Goal: Task Accomplishment & Management: Complete application form

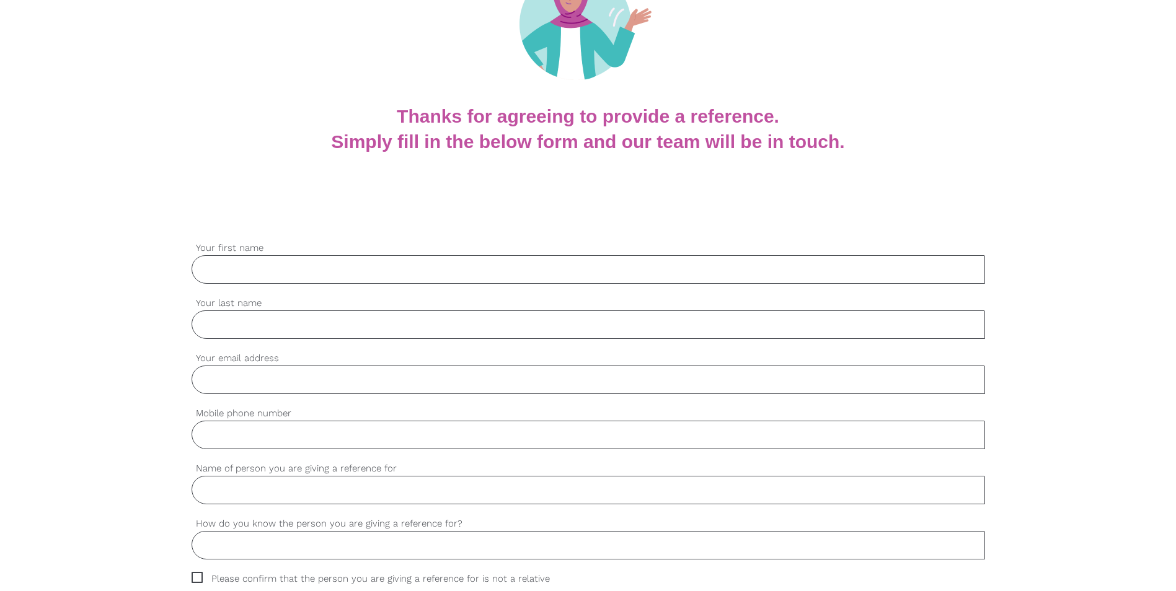
scroll to position [186, 0]
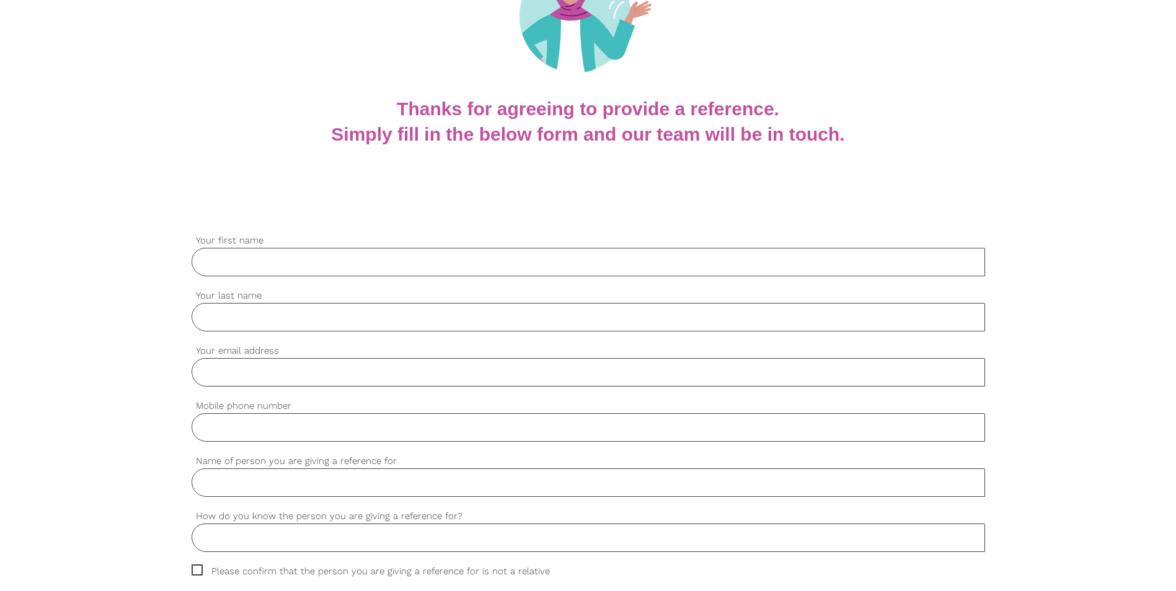
click at [395, 260] on input "Your first name" at bounding box center [588, 262] width 793 height 29
type input "Anu"
type input "[PERSON_NAME]"
type input "[EMAIL_ADDRESS][DOMAIN_NAME]"
click at [207, 426] on input "Mobile phone number" at bounding box center [588, 427] width 793 height 29
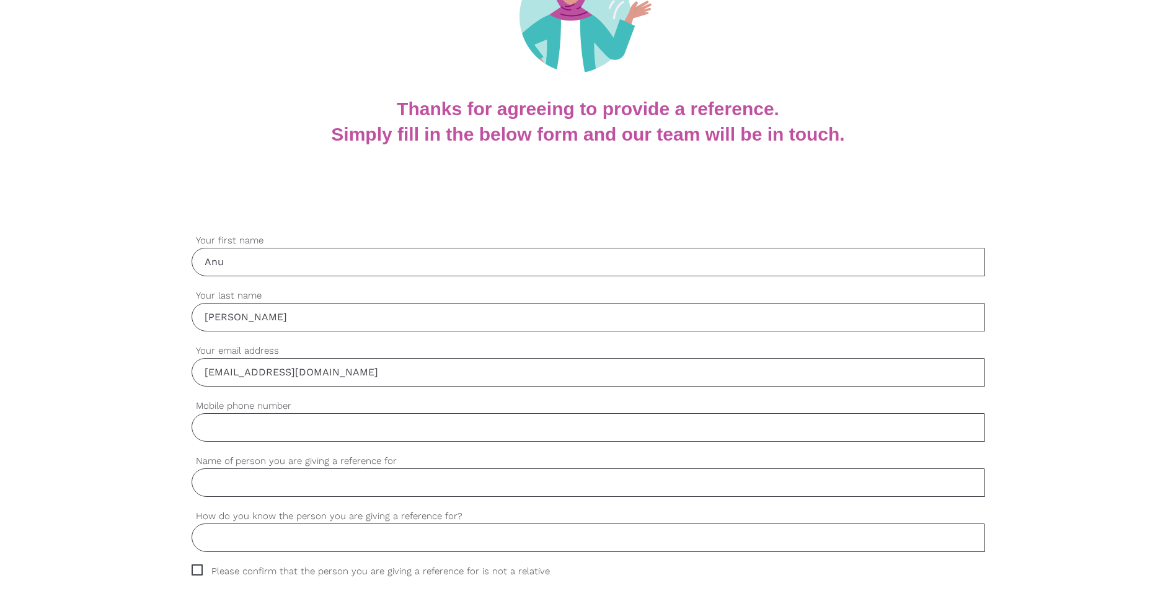
click at [237, 425] on input "Mobile phone number" at bounding box center [588, 427] width 793 height 29
click at [247, 423] on input "Mobile phone number" at bounding box center [588, 427] width 793 height 29
type input "0451701542"
click at [255, 481] on input "Name of person you are giving a reference for" at bounding box center [588, 483] width 793 height 29
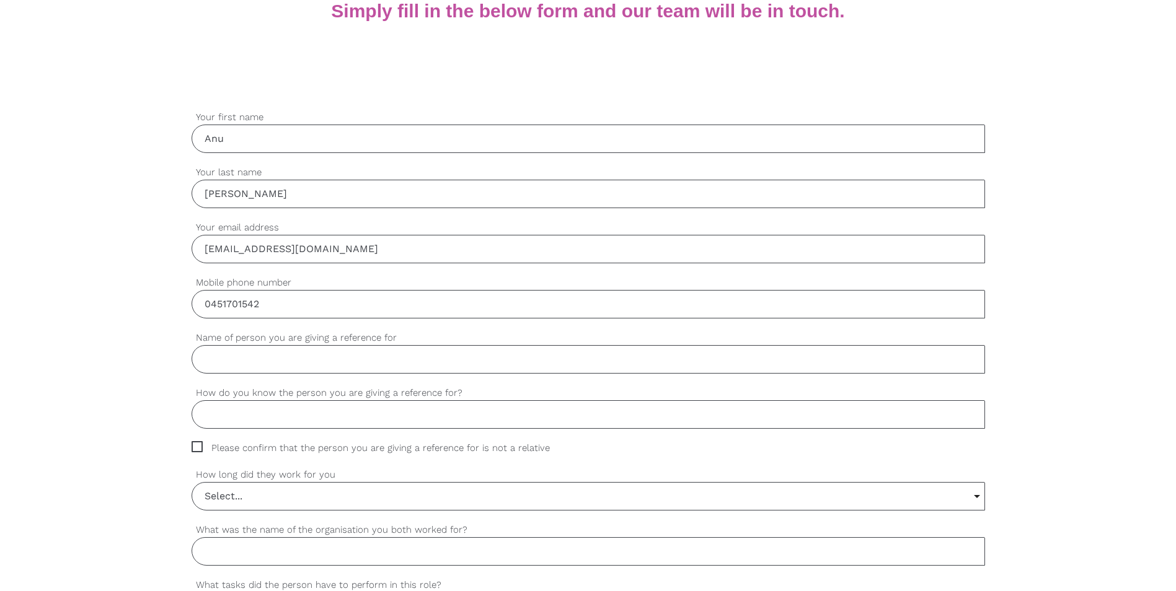
scroll to position [310, 0]
click at [273, 358] on input "Name of person you are giving a reference for" at bounding box center [588, 359] width 793 height 29
type input "[PERSON_NAME]"
click at [283, 410] on input "How do you know the person you are giving a reference for?" at bounding box center [588, 414] width 793 height 29
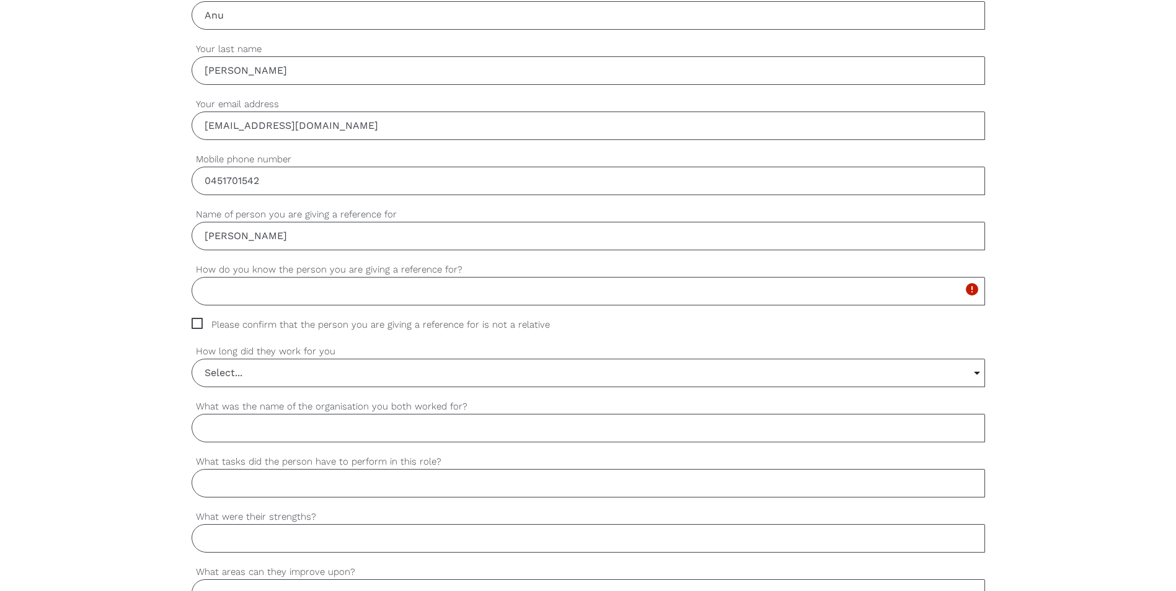
scroll to position [434, 0]
click at [267, 293] on input "How do you know the person you are giving a reference for?" at bounding box center [588, 290] width 793 height 29
type input "Employee"
click at [271, 375] on input "Select..." at bounding box center [588, 371] width 792 height 27
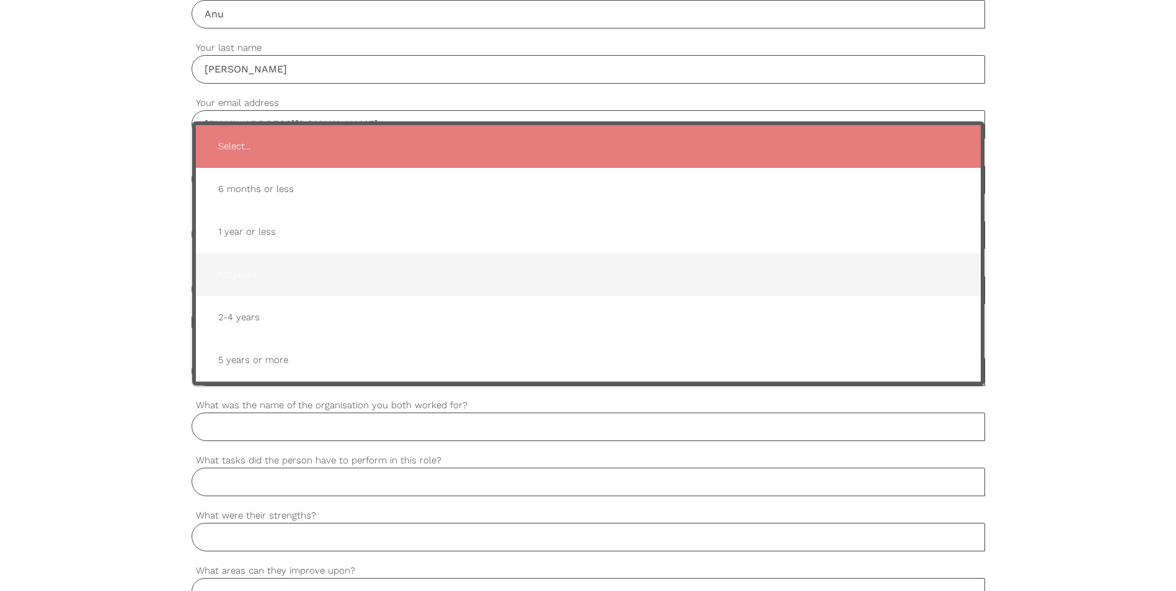
click at [252, 281] on span "1-2 years" at bounding box center [588, 275] width 760 height 30
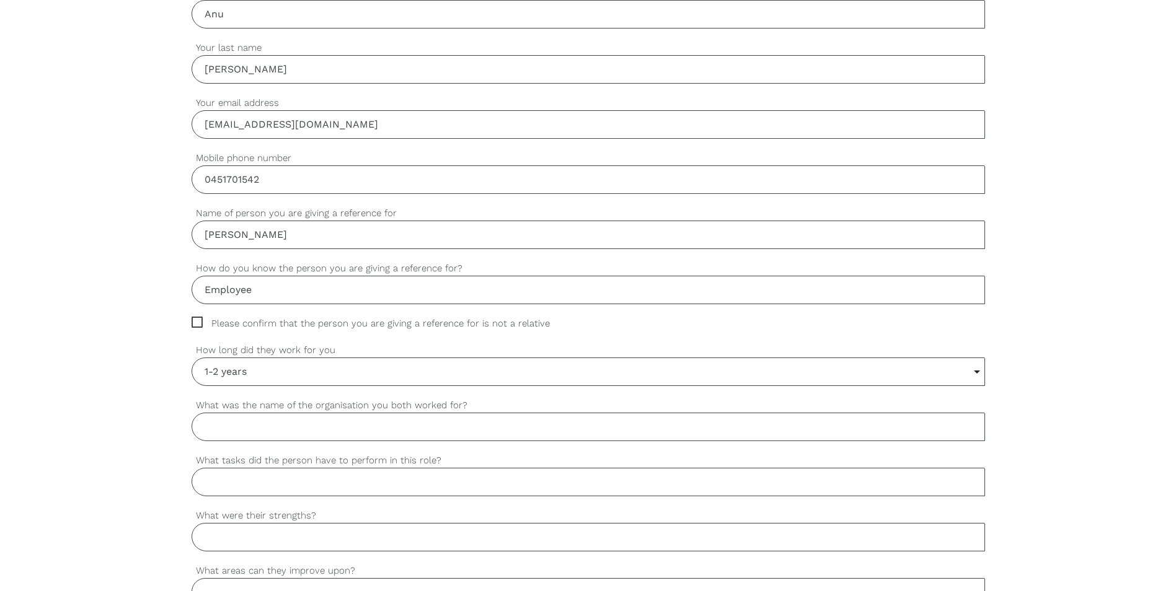
click at [273, 374] on input "1-2 years" at bounding box center [588, 371] width 792 height 27
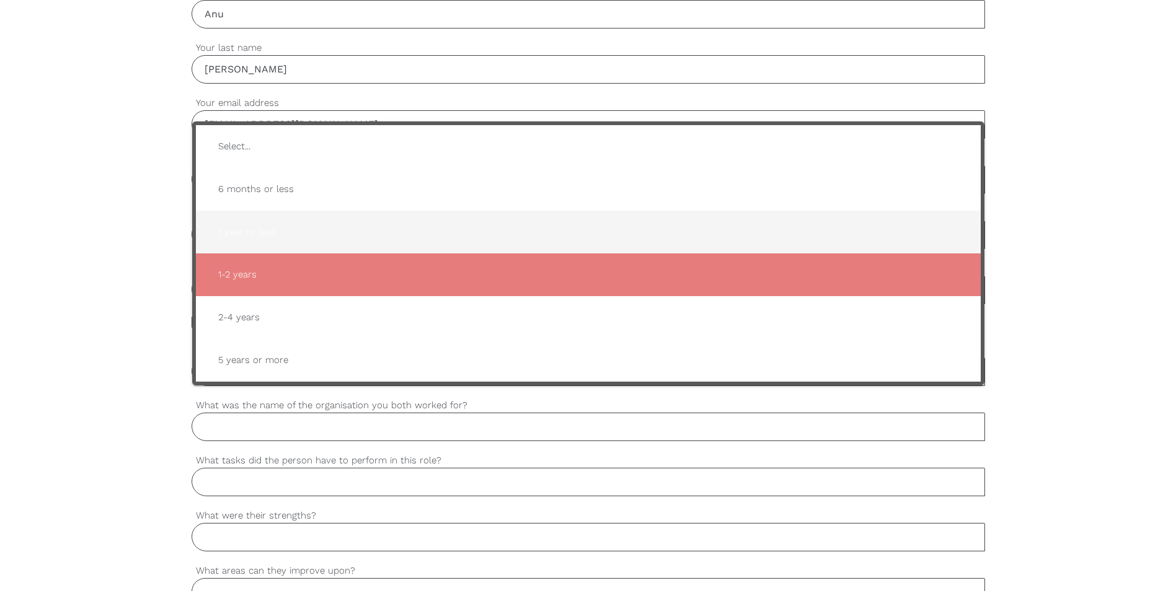
click at [273, 231] on span "1 year or less" at bounding box center [588, 232] width 760 height 30
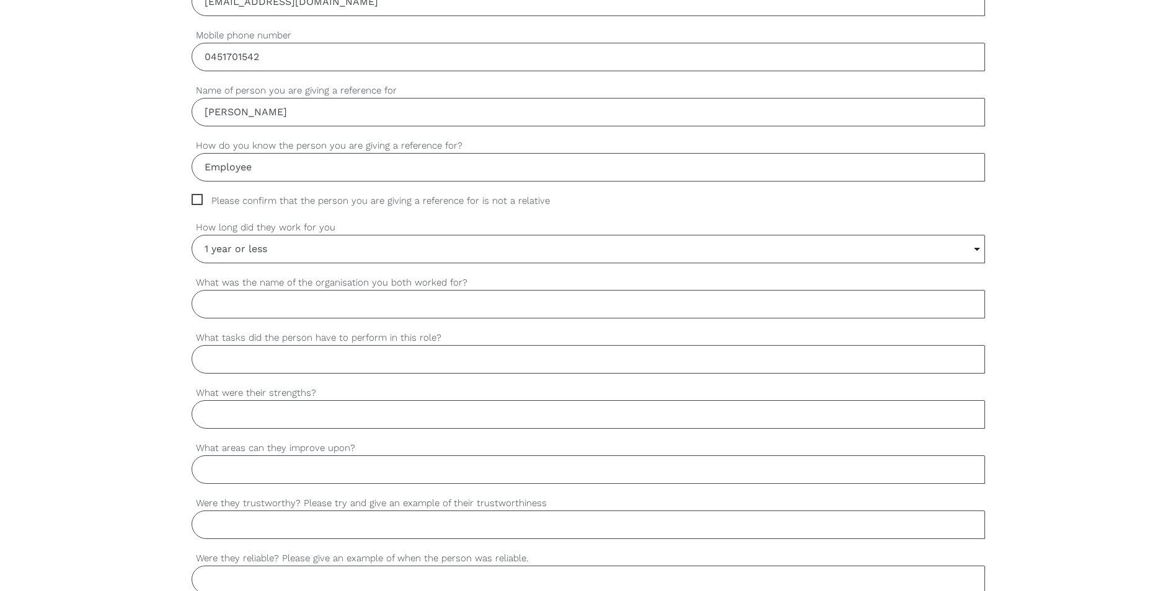
scroll to position [558, 0]
click at [288, 249] on input "1 year or less" at bounding box center [588, 247] width 792 height 27
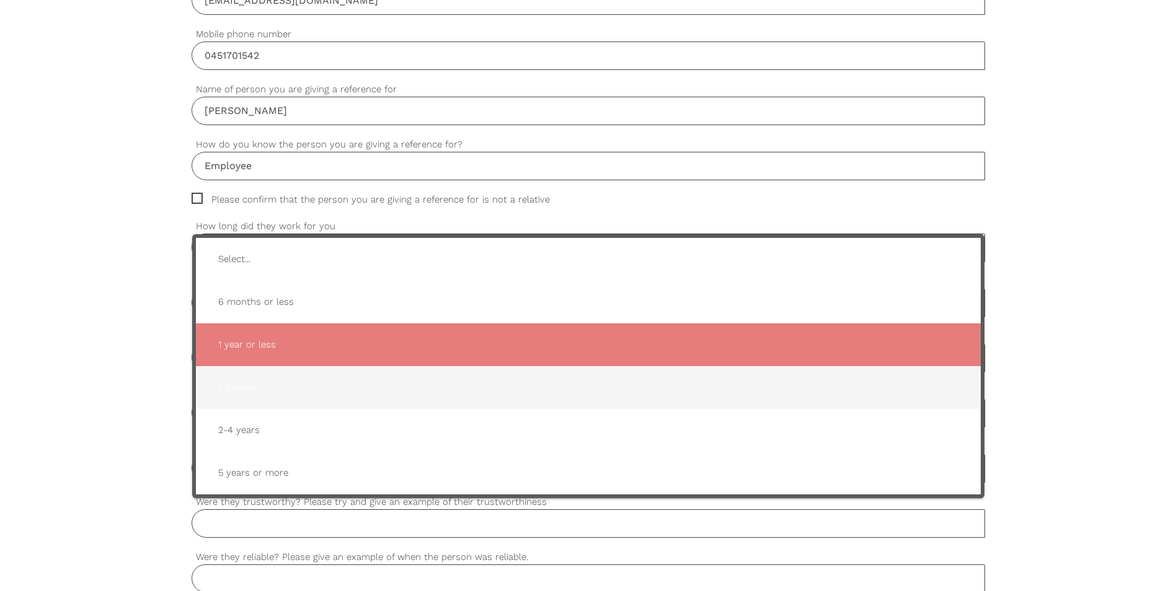
click at [249, 376] on span "1-2 years" at bounding box center [588, 387] width 760 height 30
type input "1-2 years"
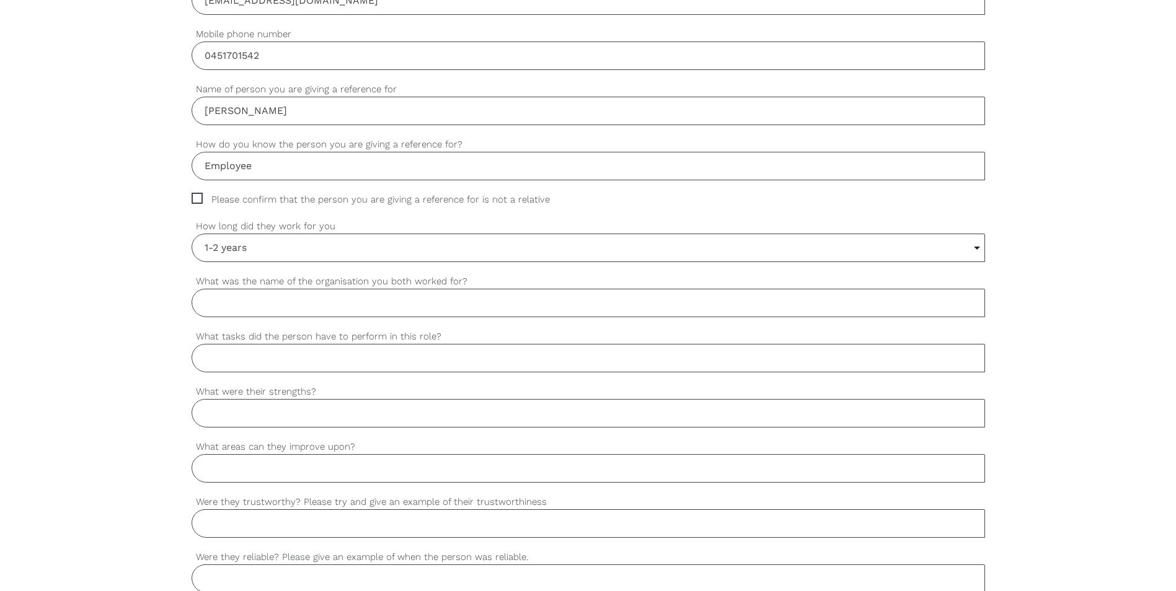
click at [270, 306] on input "What was the name of the organisation you both worked for?" at bounding box center [588, 303] width 793 height 29
type input "[PERSON_NAME] Home Care Pty Ltd"
click at [277, 358] on input "What tasks did the person have to perform in this role?" at bounding box center [588, 358] width 793 height 29
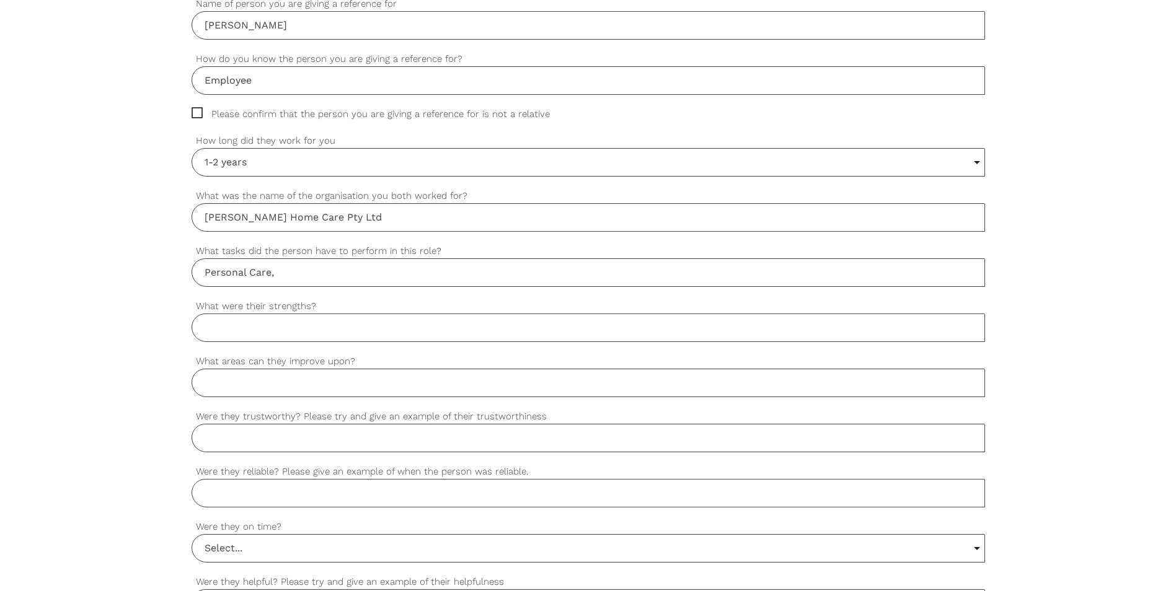
scroll to position [520, 0]
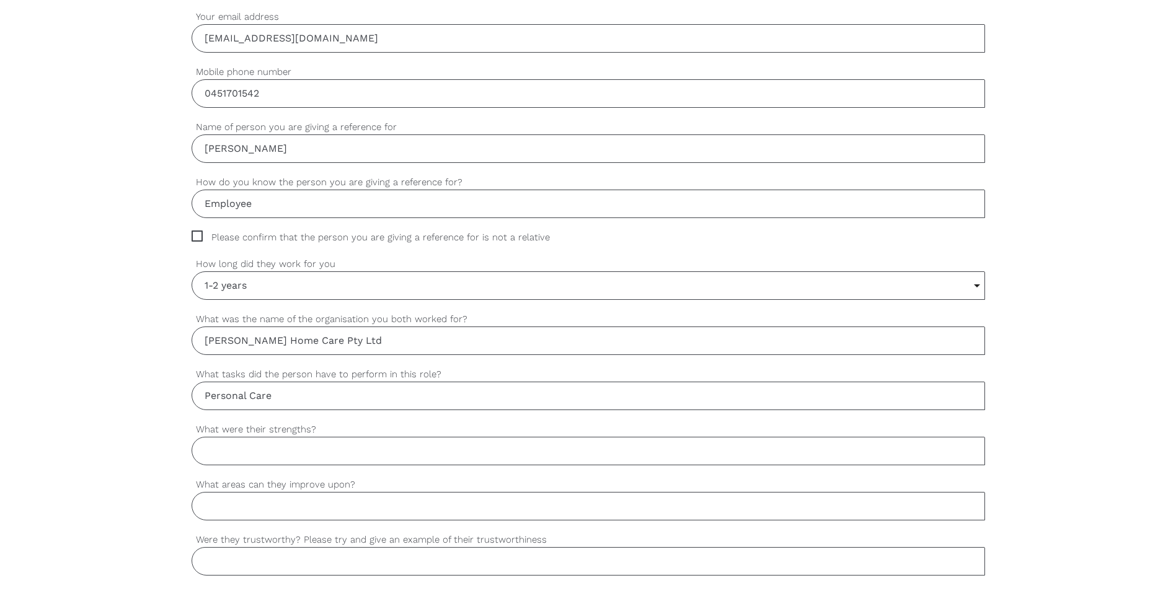
type input "Personal Care"
click at [289, 456] on input "What were their strengths?" at bounding box center [588, 451] width 793 height 29
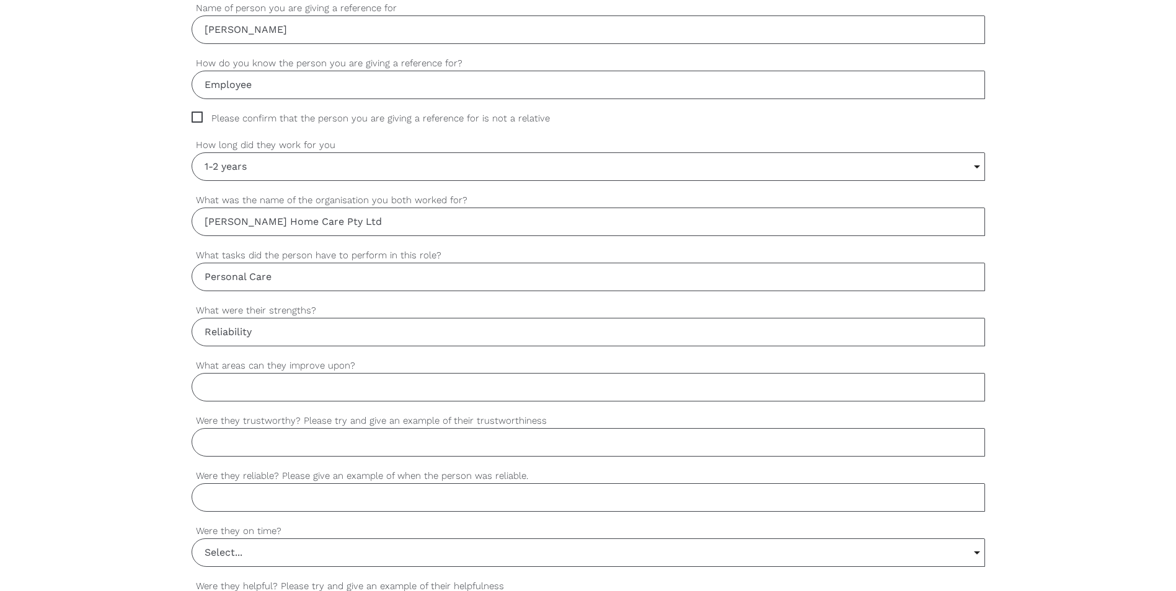
scroll to position [644, 0]
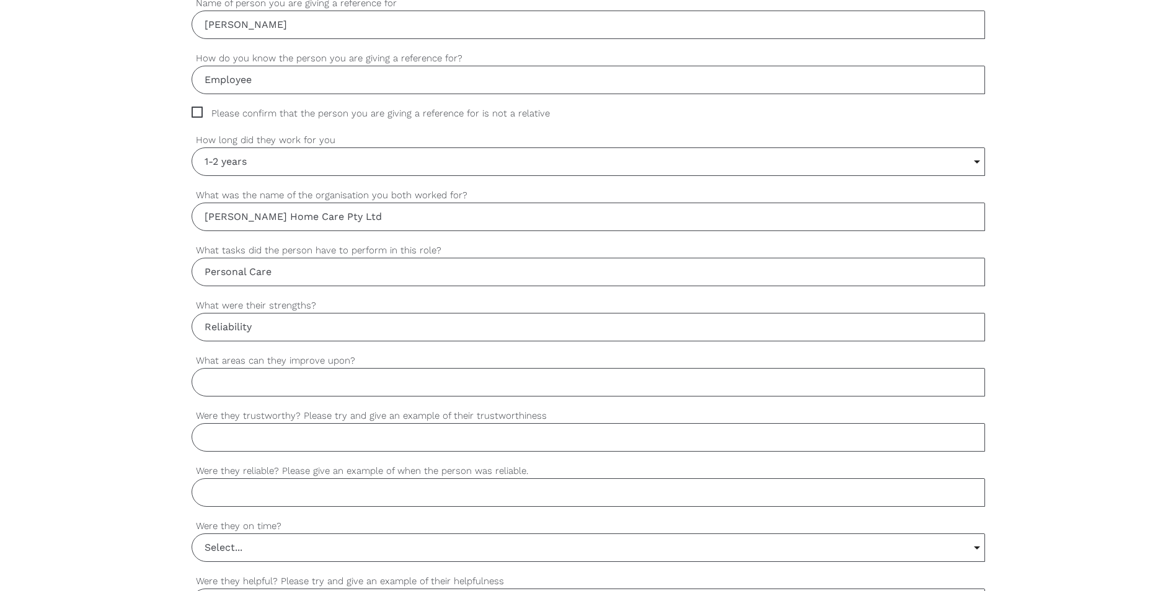
type input "Reliability"
click at [282, 382] on input "What areas can they improve upon?" at bounding box center [588, 382] width 793 height 29
type input "Accountability"
click at [302, 437] on input "Were they trustworthy? Please try and give an example of their trustworthiness" at bounding box center [588, 437] width 793 height 29
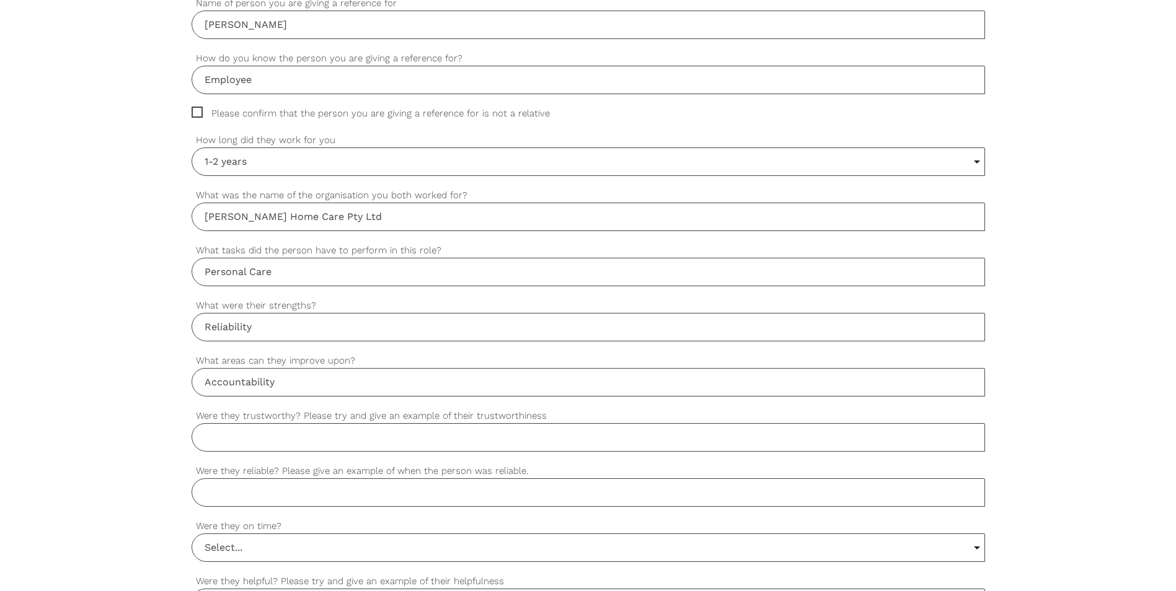
scroll to position [706, 0]
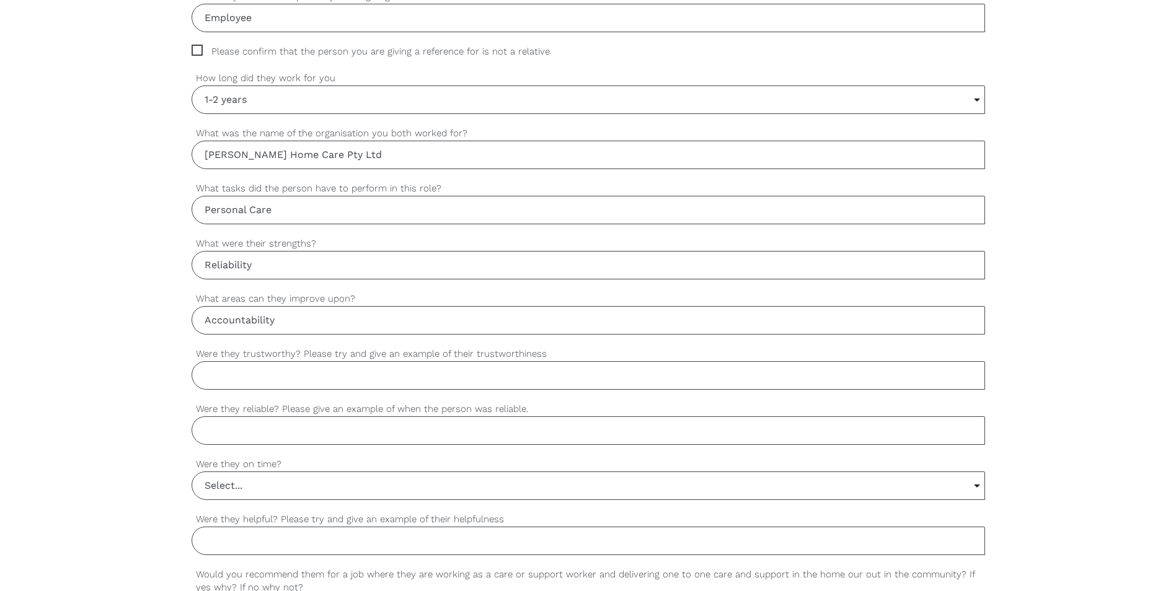
click at [301, 373] on input "Were they trustworthy? Please try and give an example of their trustworthiness" at bounding box center [588, 375] width 793 height 29
click at [284, 320] on input "Accountability" at bounding box center [588, 320] width 793 height 29
click at [275, 371] on input "Were they trustworthy? Please try and give an example of their trustworthiness" at bounding box center [588, 375] width 793 height 29
type input "Yes, [PERSON_NAME] commit to any shift to cover and when he commits he fulfils."
drag, startPoint x: 324, startPoint y: 470, endPoint x: 275, endPoint y: 413, distance: 74.3
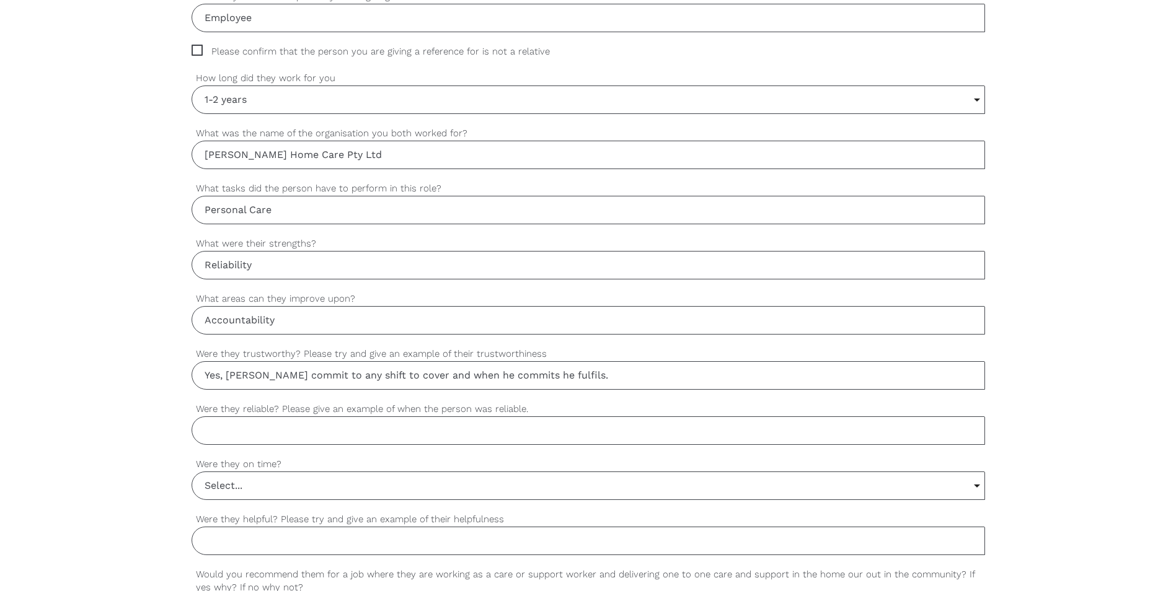
click at [320, 469] on label "Were they on time?" at bounding box center [588, 464] width 793 height 14
click at [0, 0] on select "Select... Yes No Sometimes" at bounding box center [0, 0] width 0 height 0
click at [267, 434] on input "Were they reliable? Please give an example of when the person was reliable." at bounding box center [588, 430] width 793 height 29
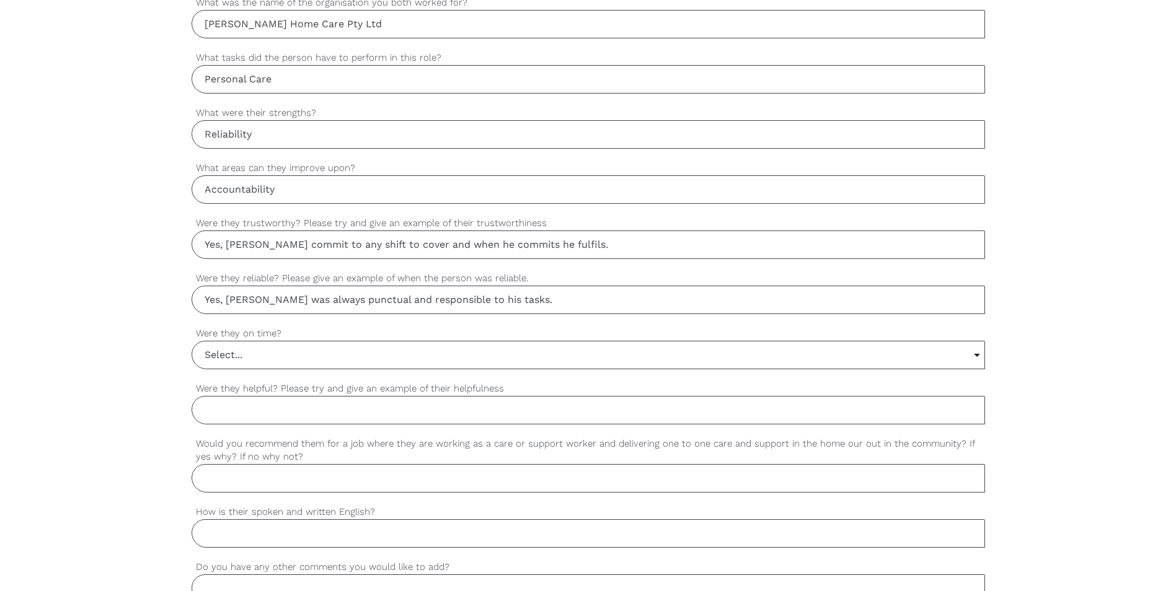
scroll to position [892, 0]
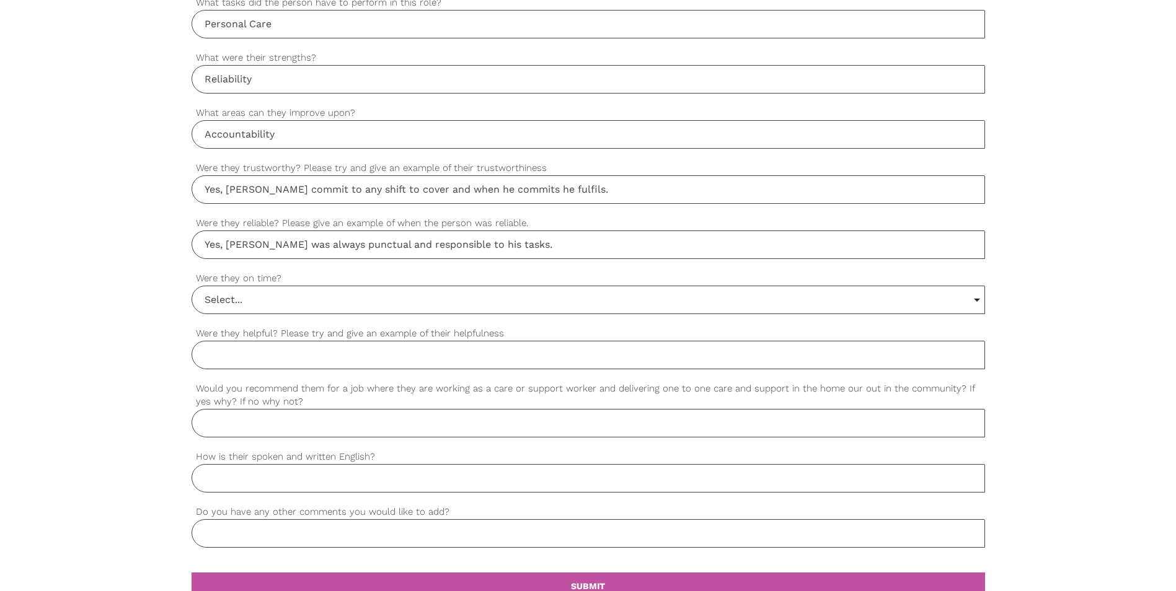
type input "Yes, [PERSON_NAME] was always punctual and responsible to his tasks."
click at [285, 301] on input "Select..." at bounding box center [588, 299] width 792 height 27
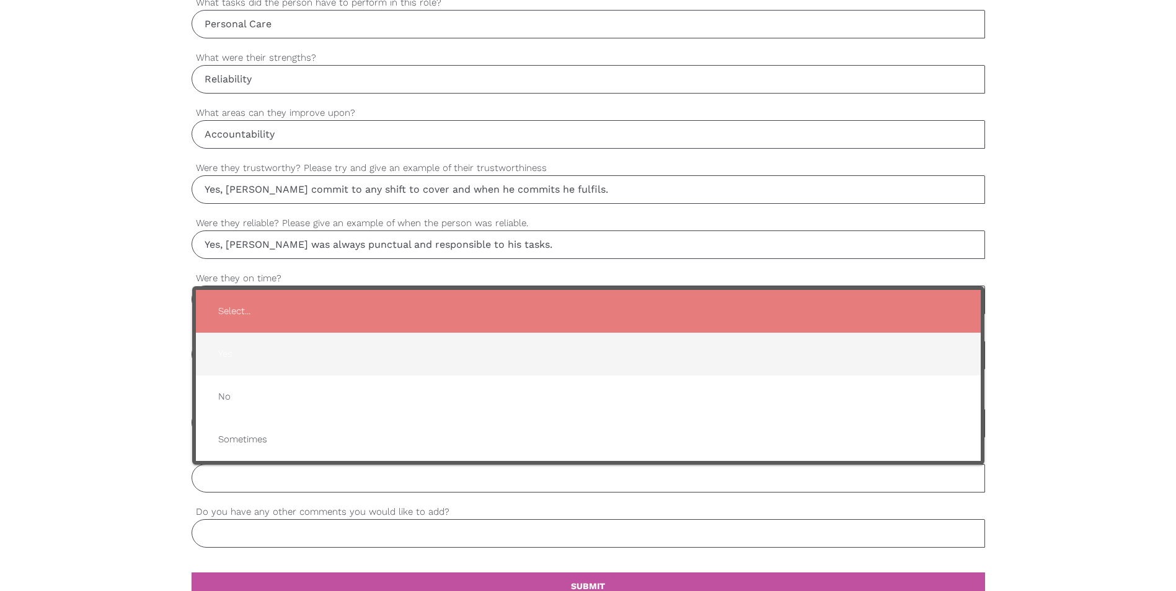
click at [249, 367] on span "Yes" at bounding box center [588, 354] width 760 height 30
type input "Yes"
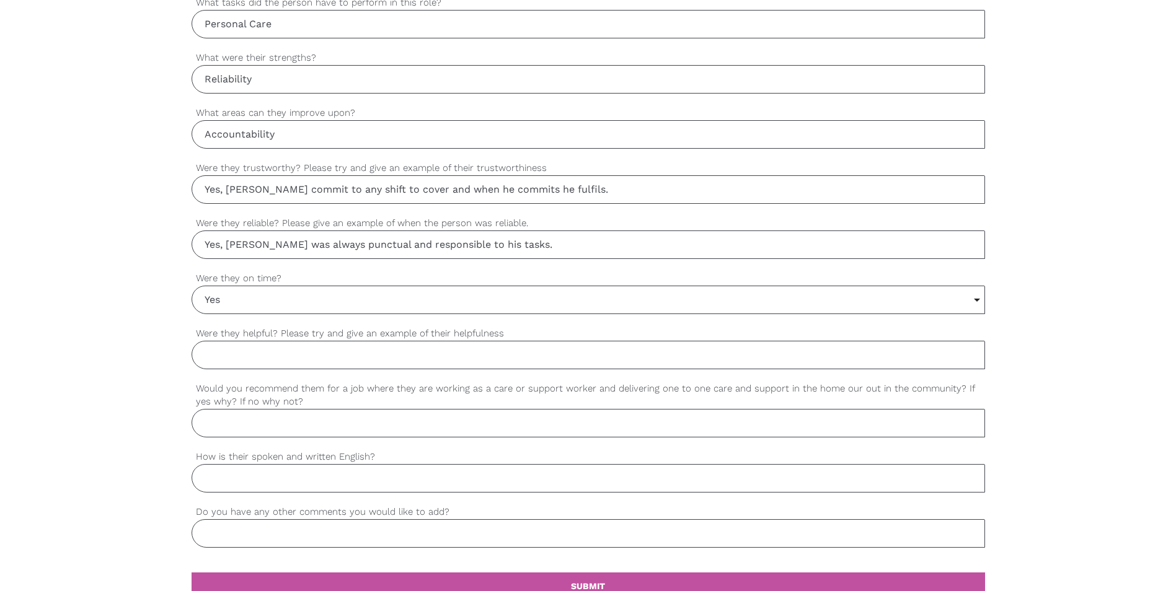
click at [262, 351] on input "Were they helpful? Please try and give an example of their helpfulness" at bounding box center [588, 355] width 793 height 29
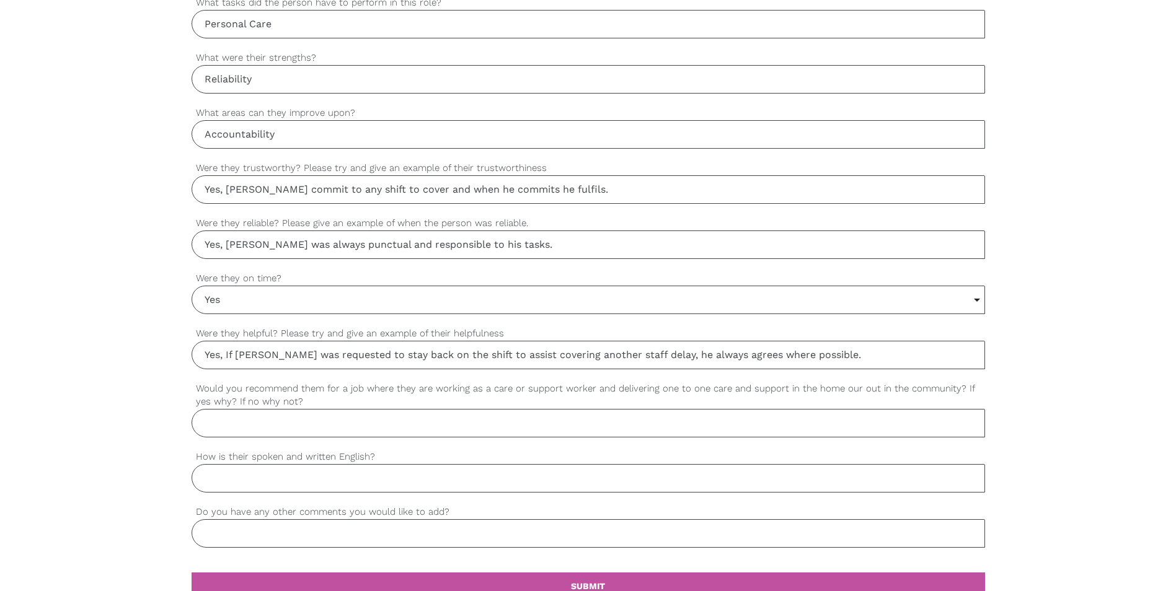
type input "Yes, If [PERSON_NAME] was requested to stay back on the shift to assist coverin…"
click at [279, 426] on input "Would you recommend them for a job where they are working as a care or support …" at bounding box center [588, 423] width 793 height 29
type input "Yes, definitely, he complies with policy and procedures of the company also, a …"
click at [379, 477] on input "How is their spoken and written English?" at bounding box center [588, 478] width 793 height 29
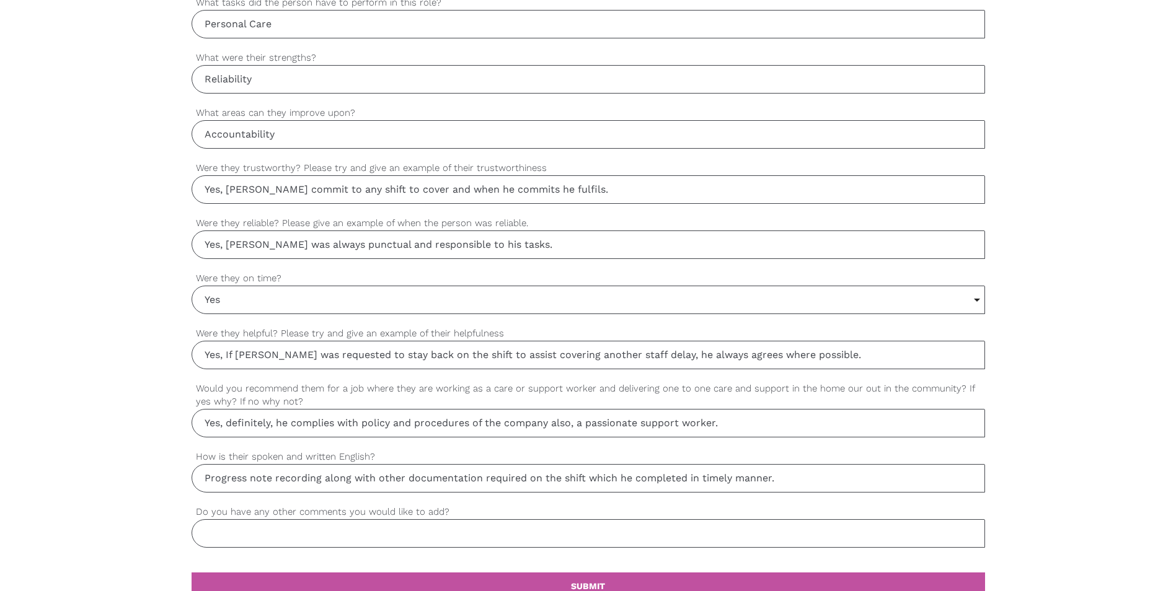
type input "Progress note recording along with other documentation required on the shift wh…"
click at [251, 536] on input "Do you have any other comments you would like to add?" at bounding box center [588, 533] width 793 height 29
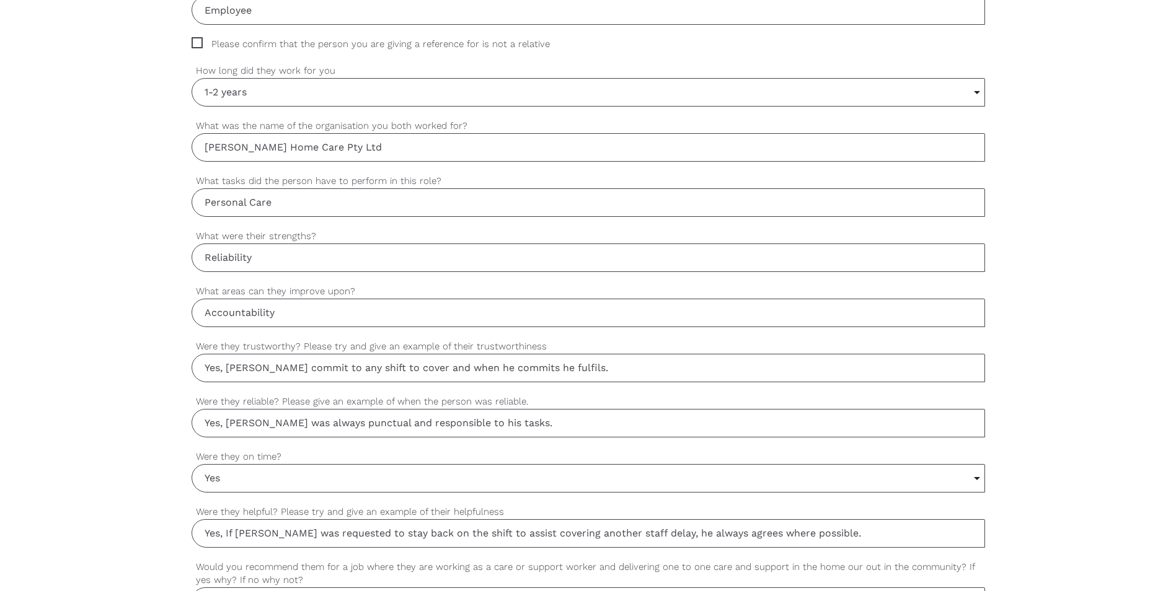
scroll to position [706, 0]
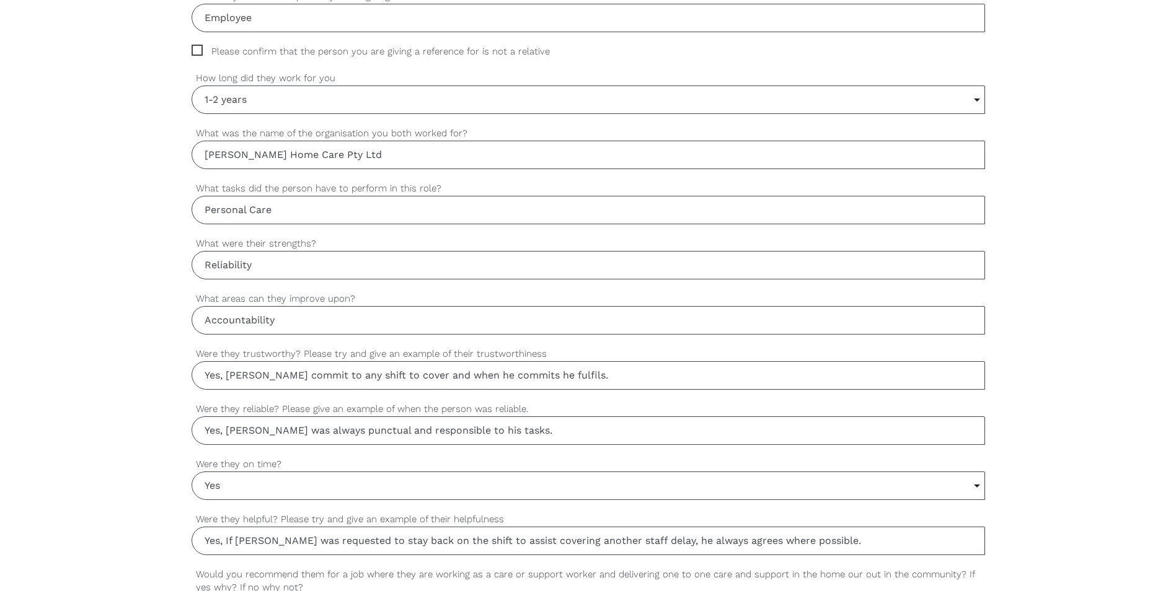
type input "When any errors or discrepancy found and questioned he didn't take full account…"
click at [271, 268] on input "Reliability" at bounding box center [588, 265] width 793 height 29
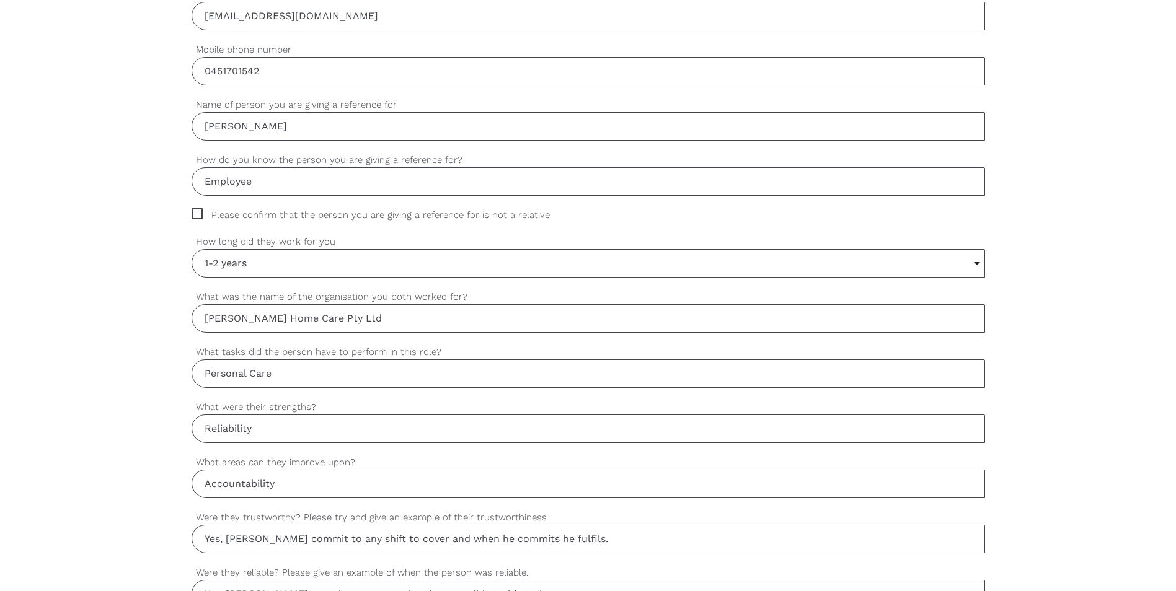
scroll to position [520, 0]
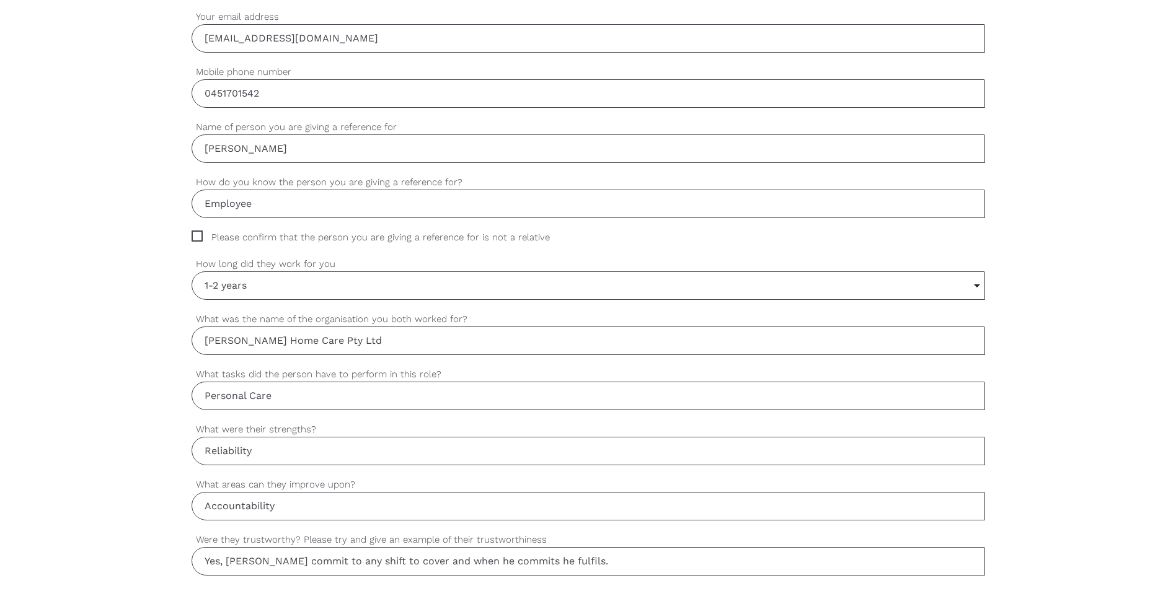
click at [198, 238] on span "Please confirm that the person you are giving a reference for is not a relative" at bounding box center [383, 238] width 382 height 14
click at [198, 238] on input "Please confirm that the person you are giving a reference for is not a relative" at bounding box center [196, 235] width 8 height 8
checkbox input "true"
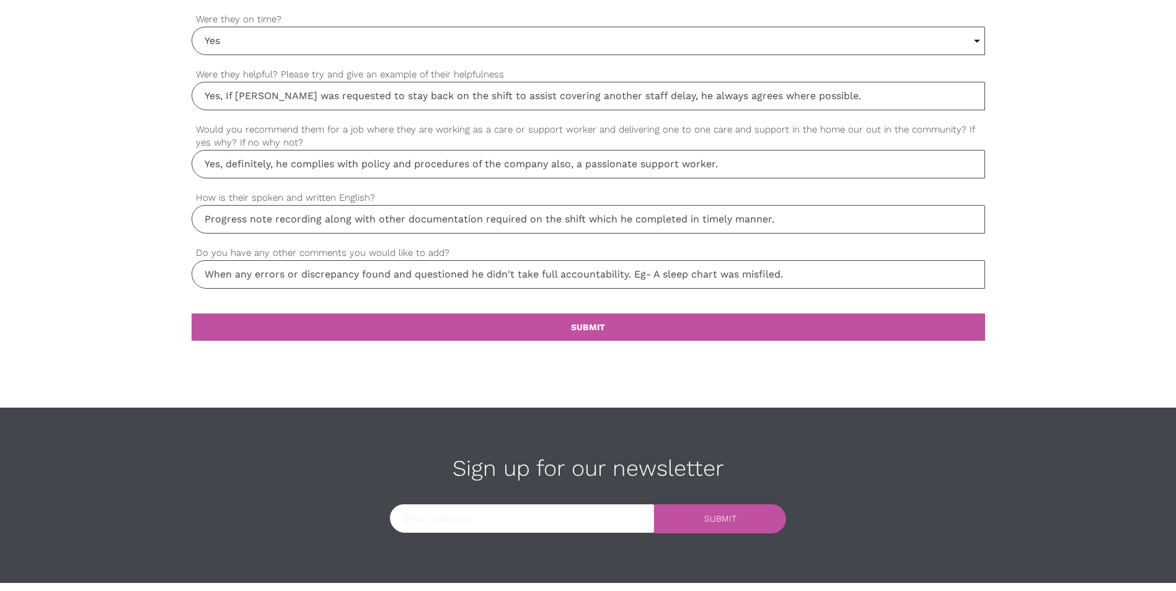
scroll to position [1202, 0]
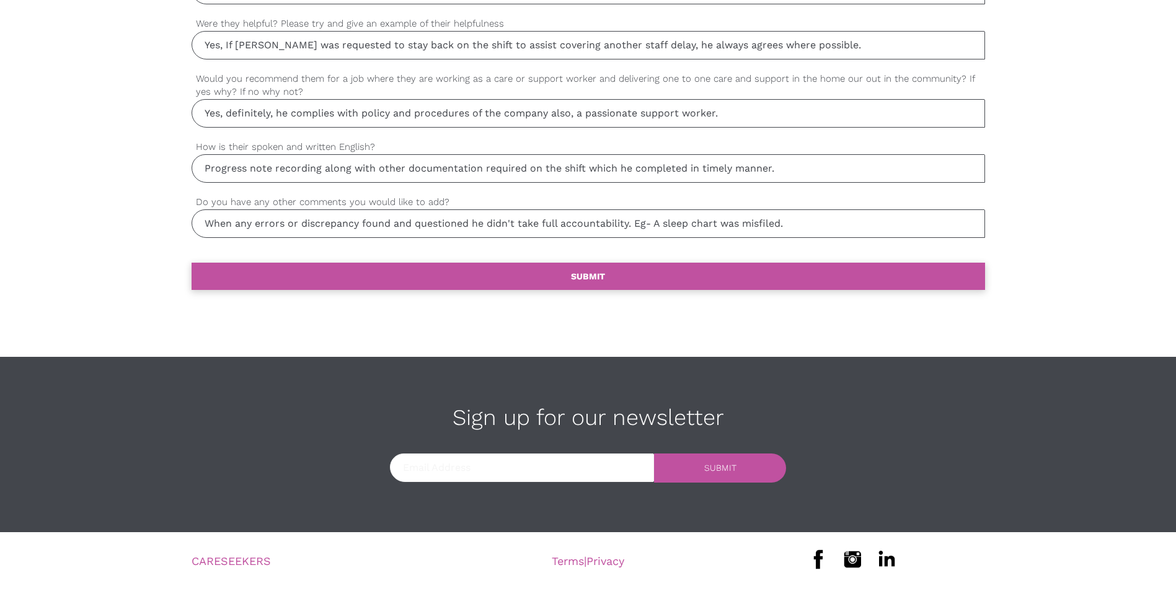
click at [556, 275] on link "settings SUBMIT" at bounding box center [588, 276] width 793 height 27
